Goal: Navigation & Orientation: Find specific page/section

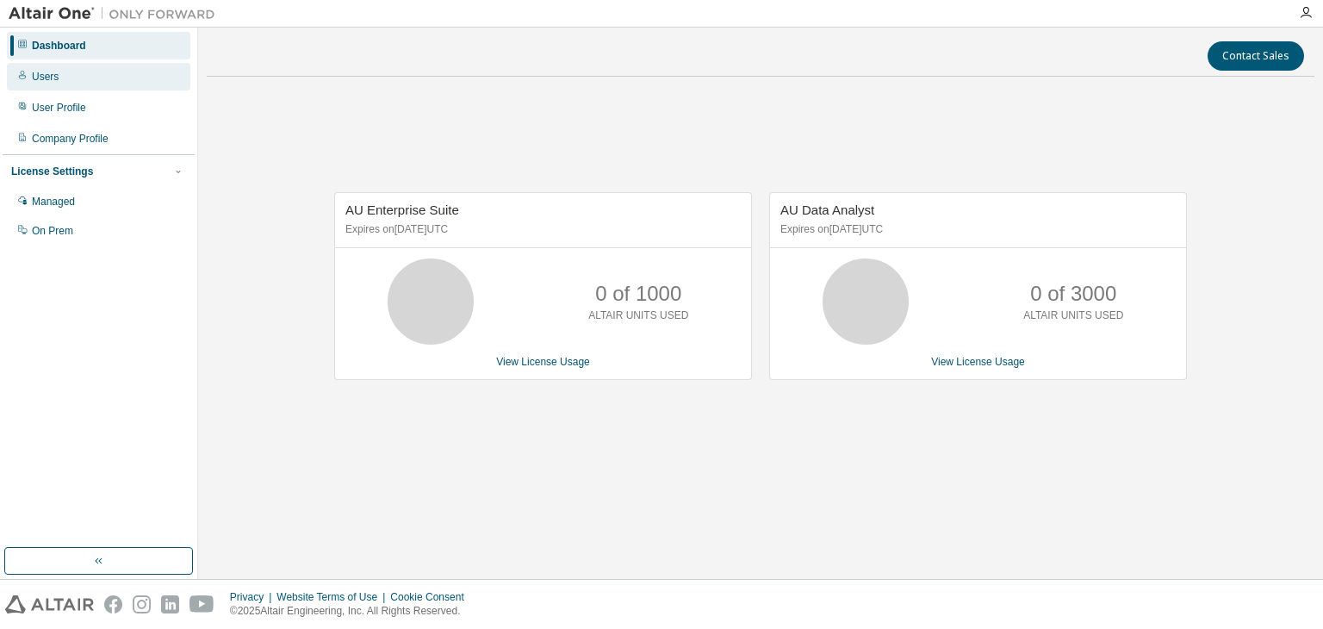
click at [92, 73] on div "Users" at bounding box center [98, 77] width 183 height 28
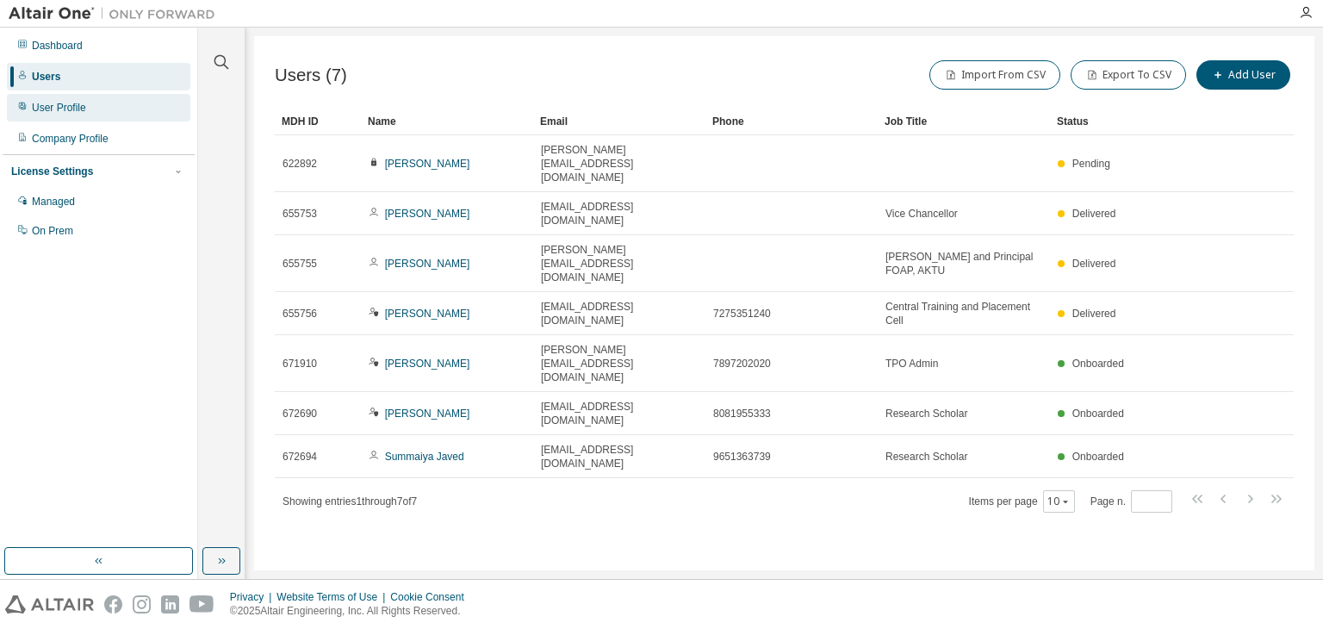
click at [55, 102] on div "User Profile" at bounding box center [59, 108] width 54 height 14
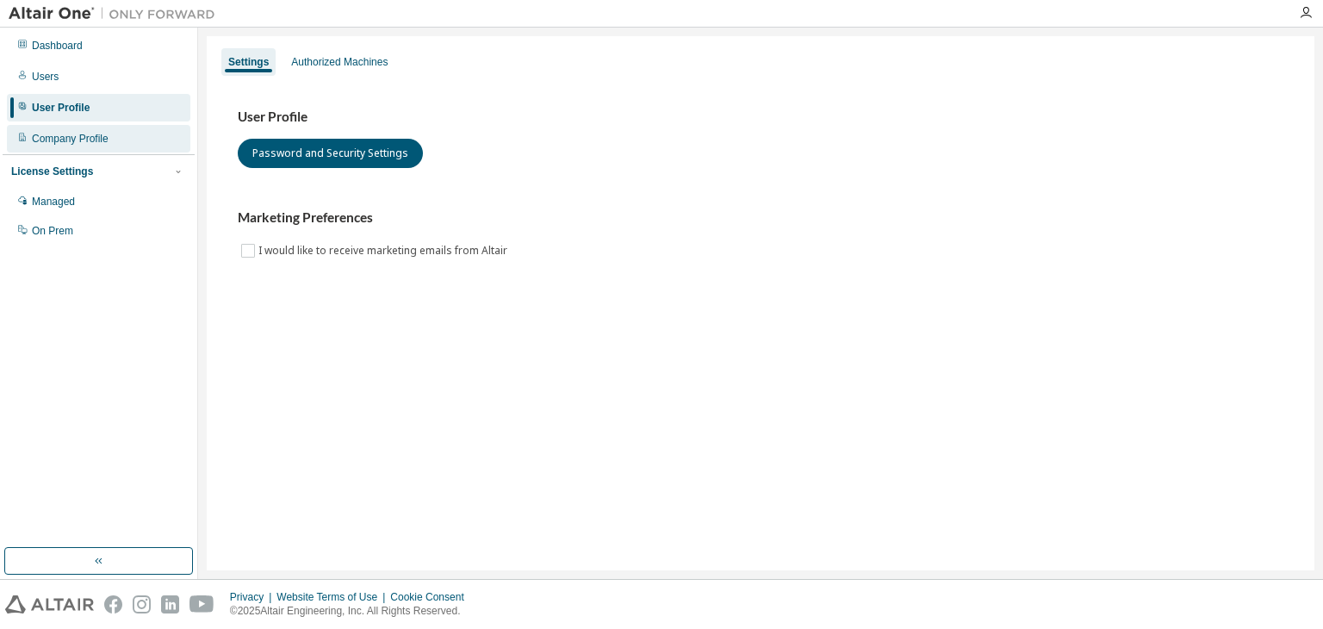
click at [71, 149] on div "Company Profile" at bounding box center [98, 139] width 183 height 28
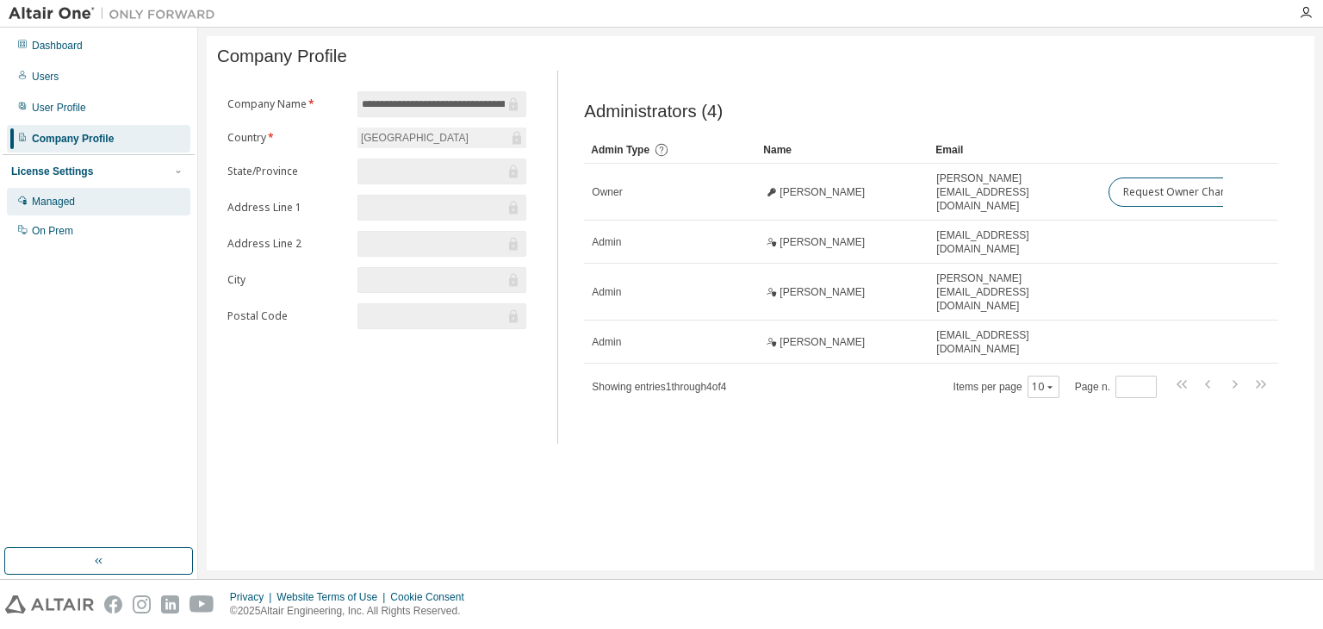
click at [82, 201] on div "Managed" at bounding box center [98, 202] width 183 height 28
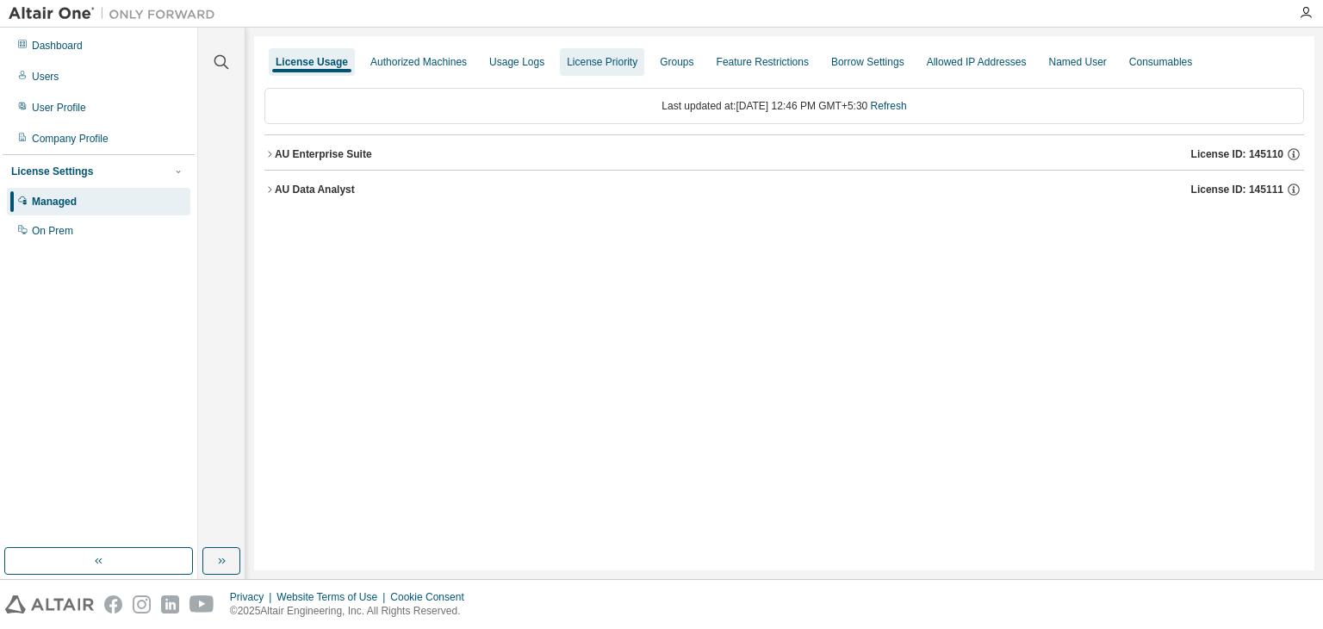
click at [571, 66] on div "License Priority" at bounding box center [602, 62] width 71 height 14
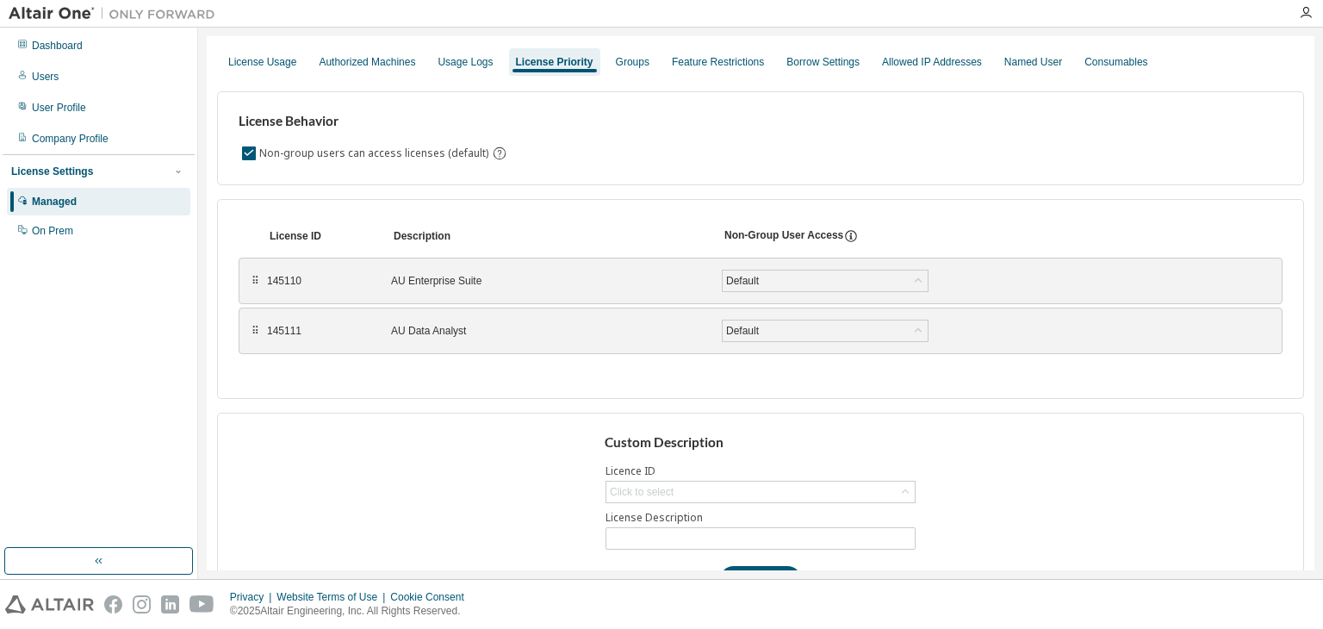
click at [300, 70] on div "License Usage Authorized Machines Usage Logs License Priority Groups Feature Re…" at bounding box center [760, 61] width 1087 height 31
click at [288, 62] on div "License Usage" at bounding box center [262, 62] width 68 height 14
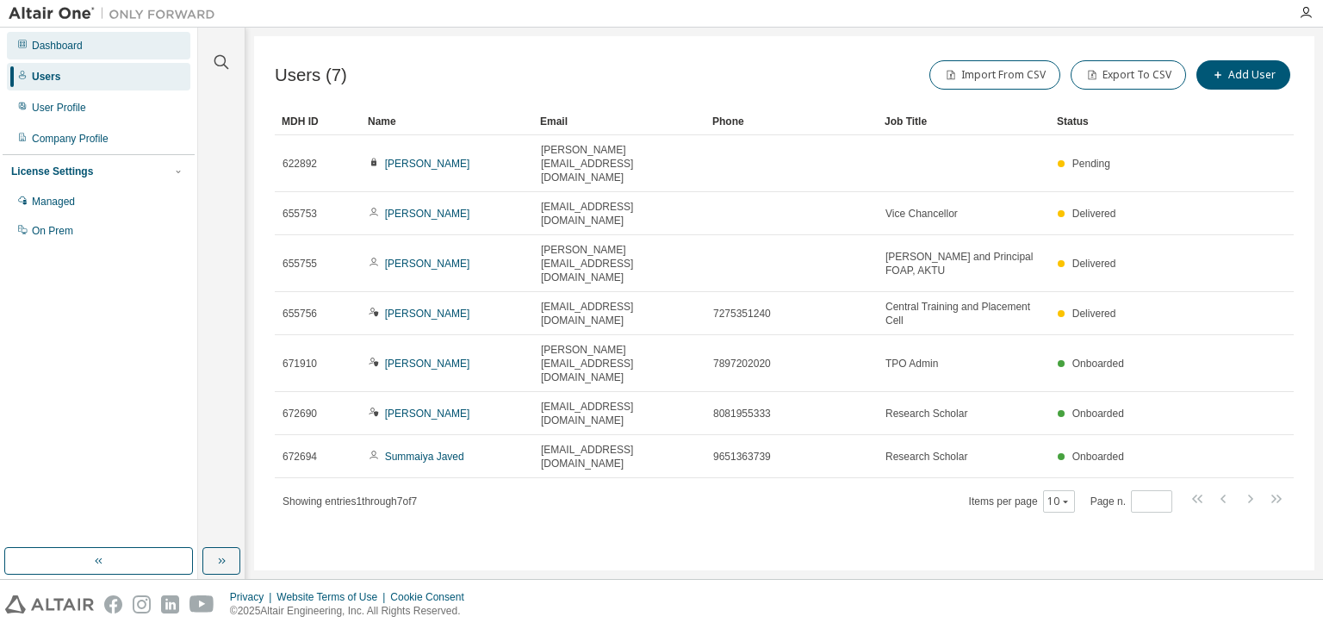
click at [49, 46] on div "Dashboard" at bounding box center [57, 46] width 51 height 14
click at [1217, 73] on icon "button" at bounding box center [1217, 75] width 10 height 10
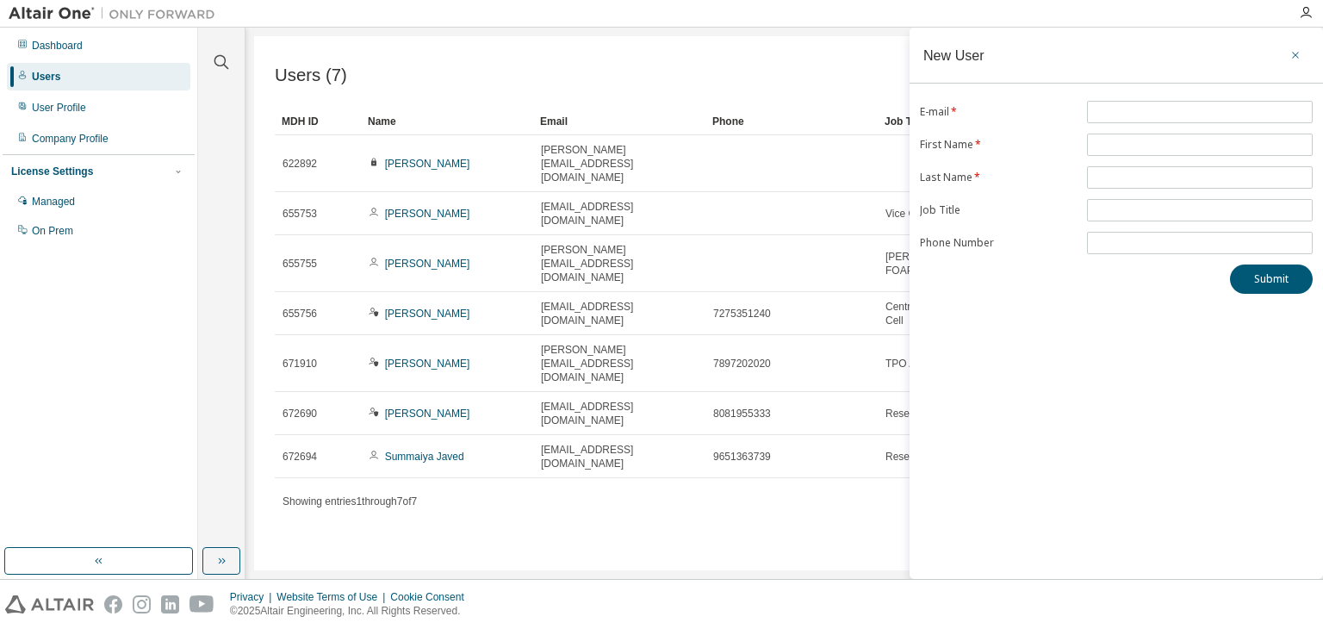
click at [1295, 53] on icon "button" at bounding box center [1295, 55] width 12 height 14
